Goal: Task Accomplishment & Management: Manage account settings

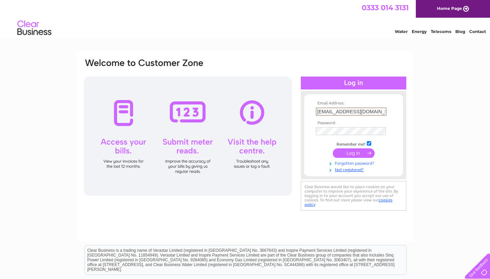
type input "eye.dex@hotmail.com"
click at [353, 162] on link "Forgotten password?" at bounding box center [354, 162] width 77 height 6
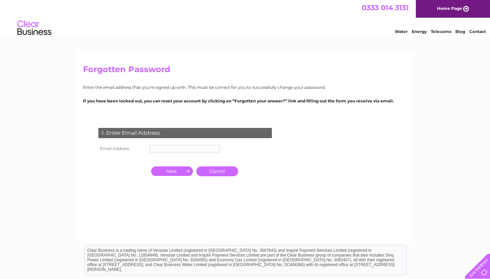
click at [161, 150] on input "text" at bounding box center [185, 148] width 70 height 7
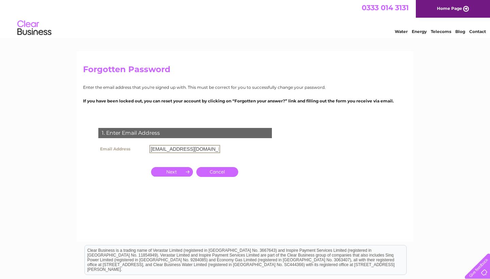
type input "eye.dex@hotmail.com"
click at [169, 170] on input "button" at bounding box center [172, 172] width 42 height 10
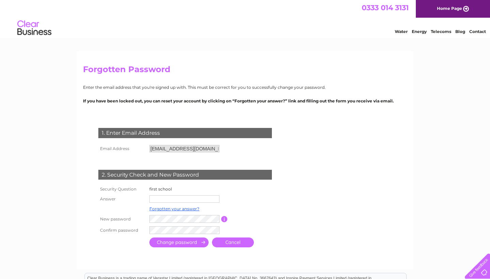
click at [165, 198] on input "text" at bounding box center [185, 198] width 70 height 7
type input "beechenhurst"
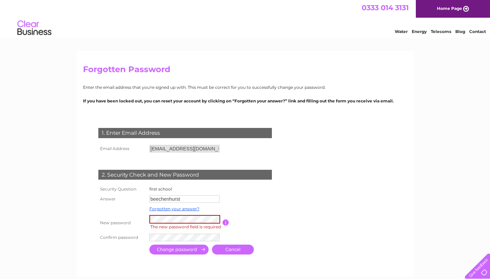
click at [128, 275] on div "Forgotten Password Enter the email address that you're signed up with. This mus…" at bounding box center [245, 164] width 337 height 226
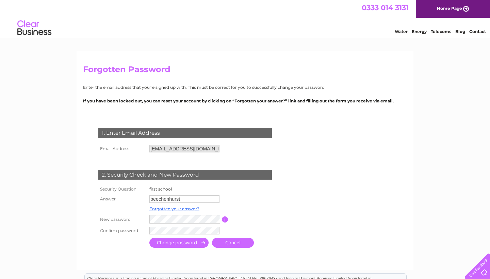
click at [183, 248] on td at bounding box center [179, 242] width 63 height 13
click at [182, 241] on input "submit" at bounding box center [179, 242] width 59 height 10
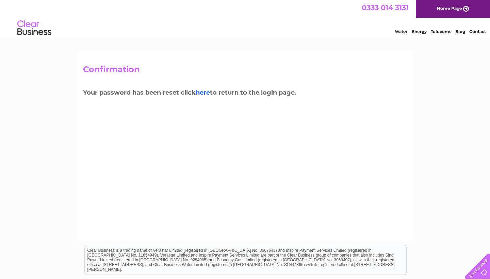
click at [205, 93] on link "here" at bounding box center [203, 92] width 14 height 7
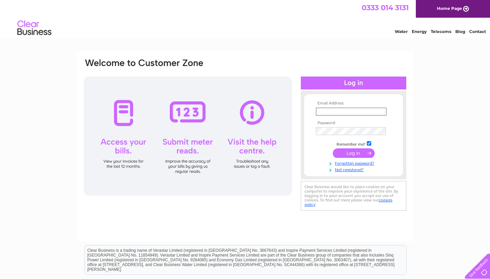
type input "[EMAIL_ADDRESS][DOMAIN_NAME]"
click at [349, 152] on input "submit" at bounding box center [354, 153] width 42 height 10
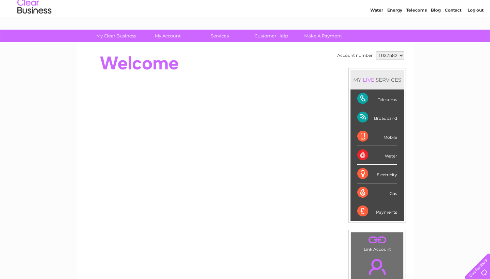
scroll to position [20, 0]
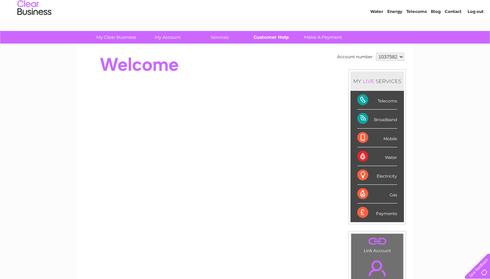
click at [270, 36] on link "Customer Help" at bounding box center [272, 37] width 56 height 13
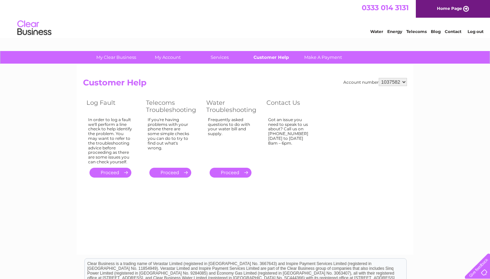
click at [265, 57] on link "Customer Help" at bounding box center [272, 57] width 56 height 13
click at [485, 272] on div at bounding box center [476, 265] width 28 height 28
